Goal: Information Seeking & Learning: Learn about a topic

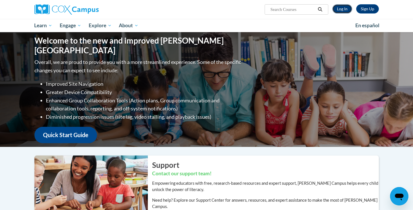
click at [344, 7] on link "Log In" at bounding box center [342, 8] width 20 height 9
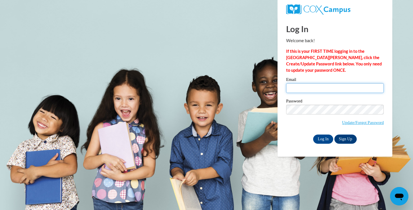
click at [315, 85] on input "Email" at bounding box center [334, 88] width 97 height 10
click at [340, 84] on input "Email" at bounding box center [334, 88] width 97 height 10
type input "jessica.hupcher@franklin.k12.wi.us"
click at [318, 136] on input "Log In" at bounding box center [323, 138] width 20 height 9
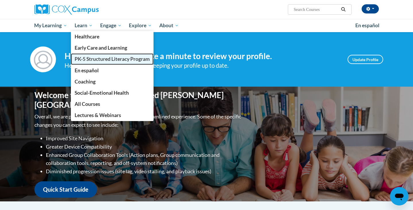
click at [97, 62] on link "PK-5 Structured Literacy Program" at bounding box center [112, 58] width 83 height 11
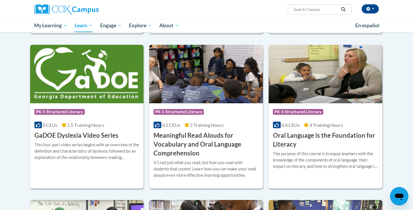
scroll to position [314, 0]
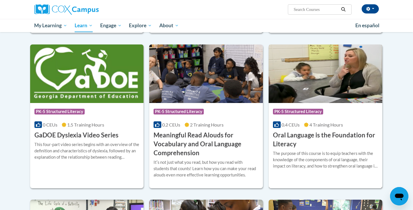
click at [319, 148] on h3 "Oral Language is the Foundation for Literacy" at bounding box center [325, 140] width 105 height 18
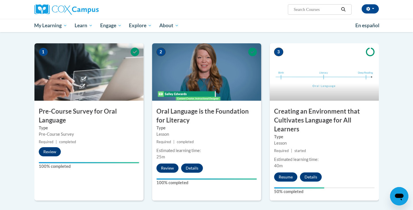
scroll to position [107, 0]
click at [282, 177] on button "Resume" at bounding box center [285, 176] width 23 height 9
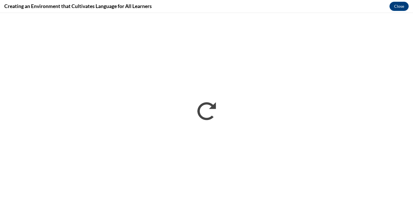
scroll to position [0, 0]
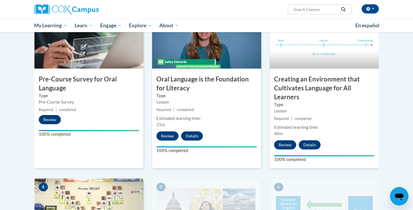
scroll to position [143, 0]
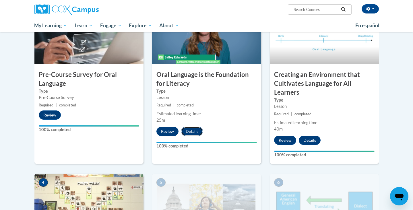
click at [188, 133] on button "Details" at bounding box center [192, 131] width 22 height 9
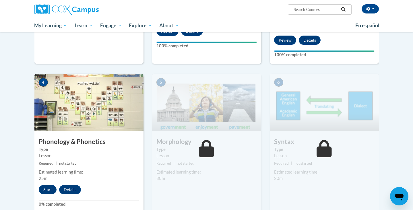
scroll to position [245, 0]
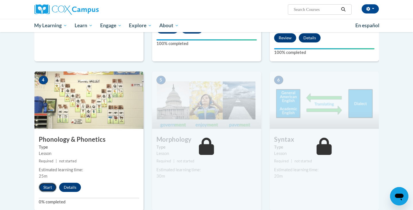
click at [44, 187] on button "Start" at bounding box center [48, 187] width 18 height 9
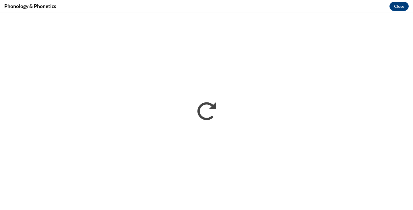
scroll to position [0, 0]
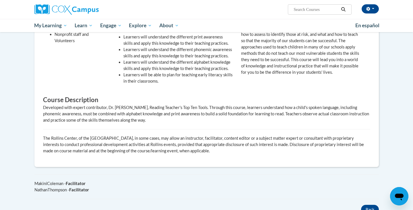
scroll to position [203, 0]
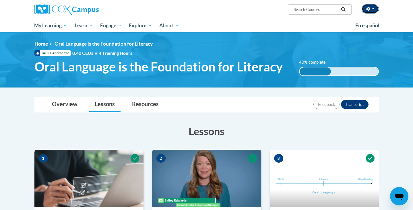
click at [371, 11] on button "button" at bounding box center [369, 8] width 17 height 9
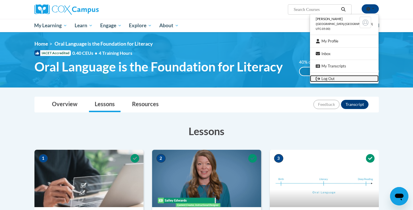
click at [341, 79] on link "Log Out" at bounding box center [344, 78] width 69 height 7
